Goal: Task Accomplishment & Management: Manage account settings

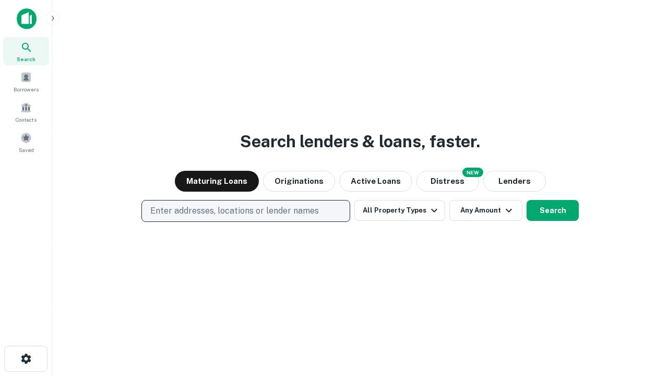
click at [245, 211] on p "Enter addresses, locations or lender names" at bounding box center [234, 211] width 169 height 13
type input "**********"
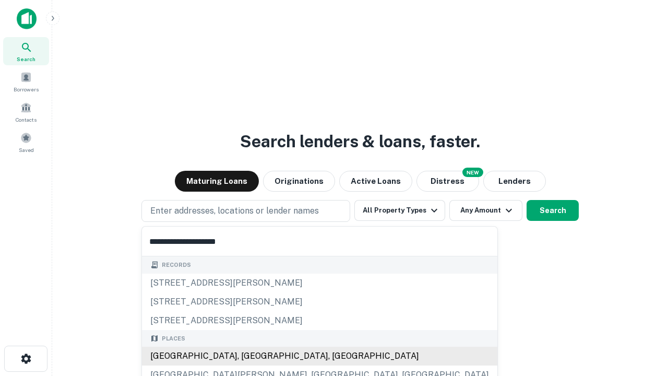
click at [249, 356] on div "[GEOGRAPHIC_DATA], [GEOGRAPHIC_DATA], [GEOGRAPHIC_DATA]" at bounding box center [319, 356] width 355 height 19
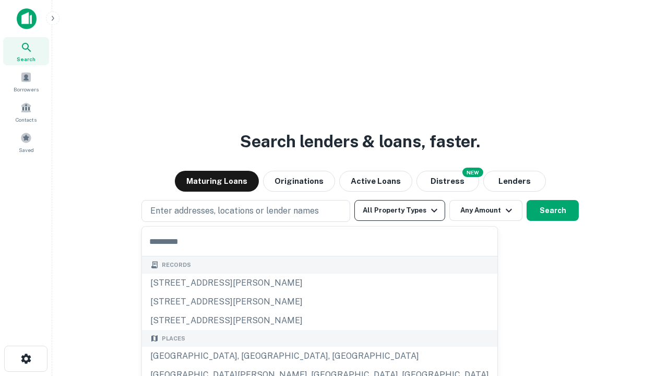
click at [400, 210] on button "All Property Types" at bounding box center [399, 210] width 91 height 21
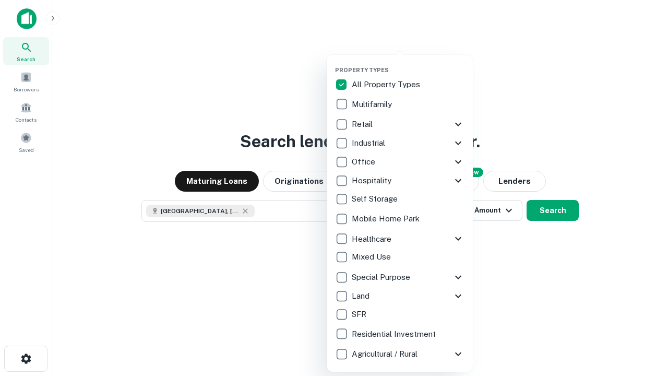
click at [408, 63] on button "button" at bounding box center [408, 63] width 146 height 1
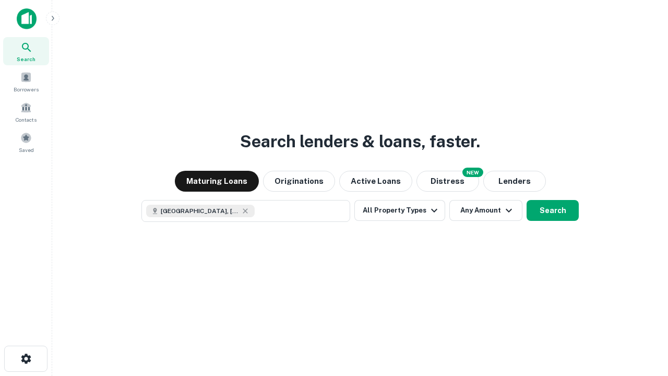
scroll to position [17, 0]
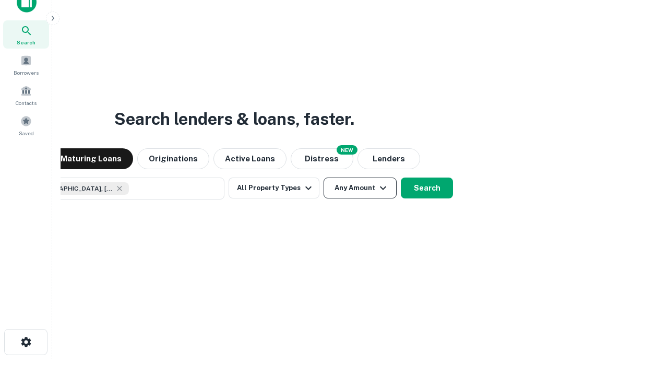
click at [324, 177] on button "Any Amount" at bounding box center [360, 187] width 73 height 21
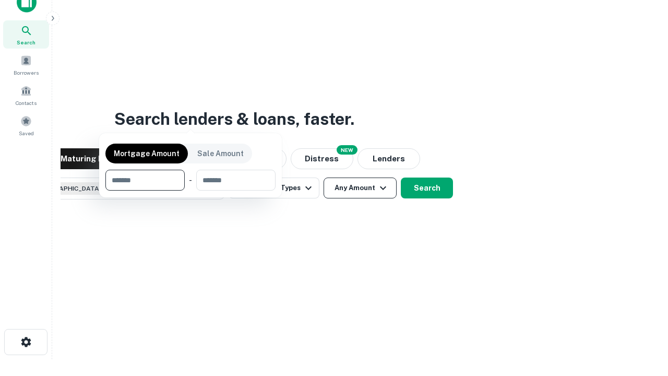
scroll to position [75, 295]
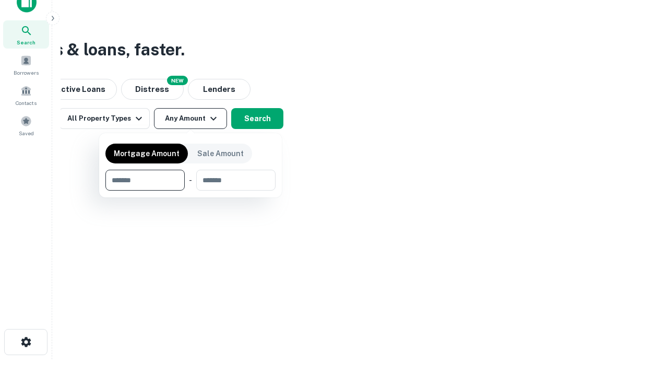
type input "*******"
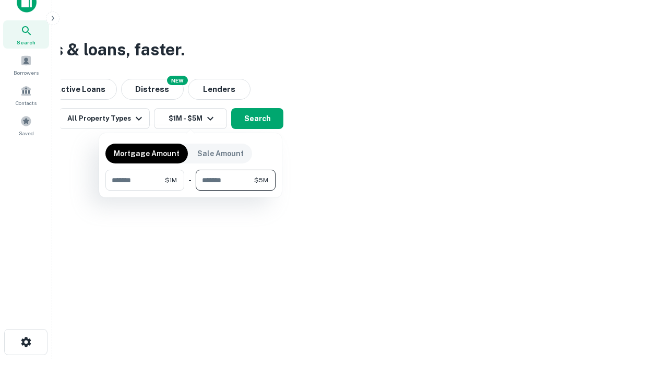
type input "*******"
click at [191, 191] on button "button" at bounding box center [190, 191] width 170 height 1
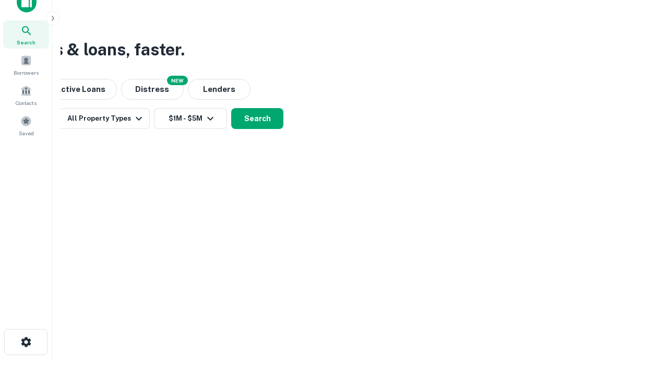
scroll to position [17, 0]
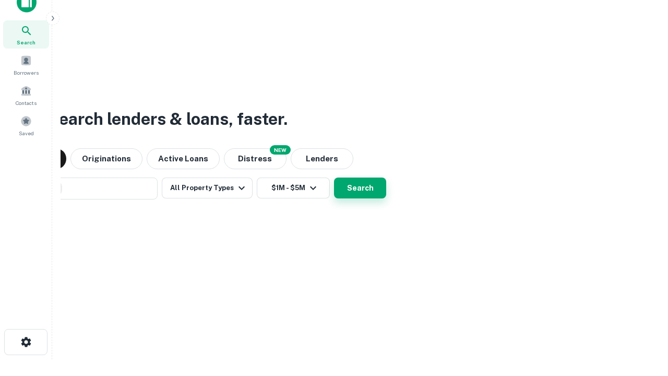
click at [334, 177] on button "Search" at bounding box center [360, 187] width 52 height 21
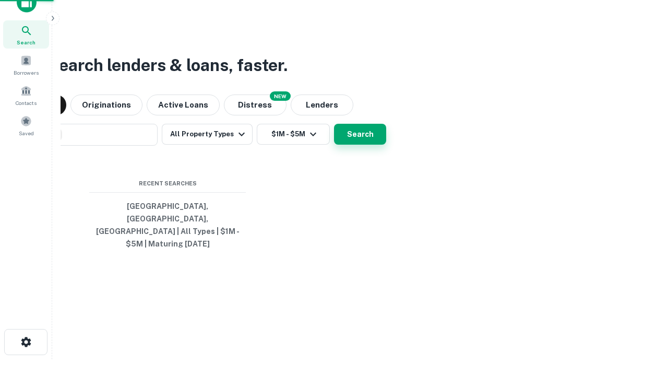
scroll to position [34, 295]
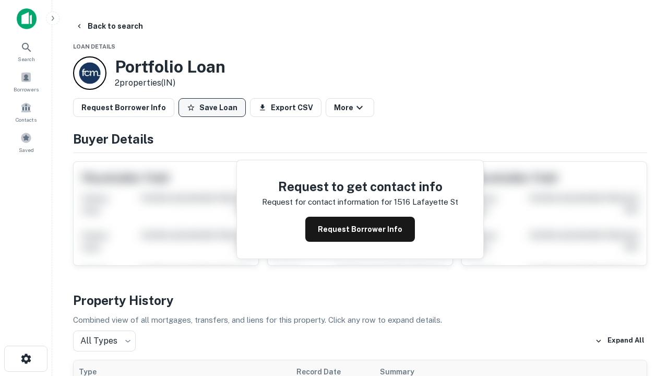
click at [212, 108] on button "Save Loan" at bounding box center [212, 107] width 67 height 19
click at [215, 108] on button "Loan Saved" at bounding box center [215, 107] width 72 height 19
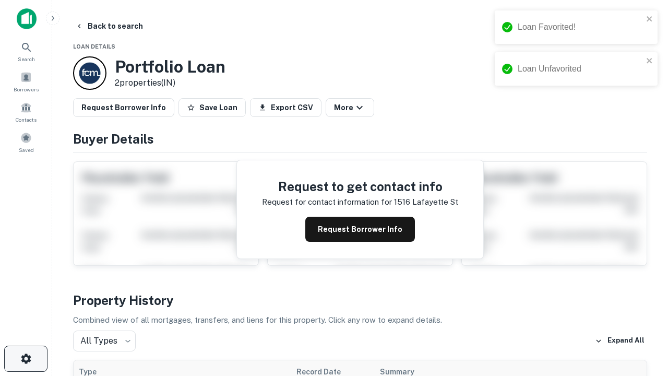
click at [26, 359] on icon "button" at bounding box center [26, 358] width 13 height 13
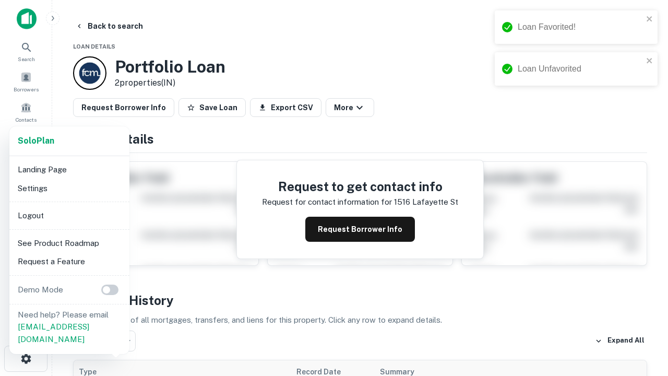
click at [69, 215] on li "Logout" at bounding box center [70, 215] width 112 height 19
